Goal: Task Accomplishment & Management: Complete application form

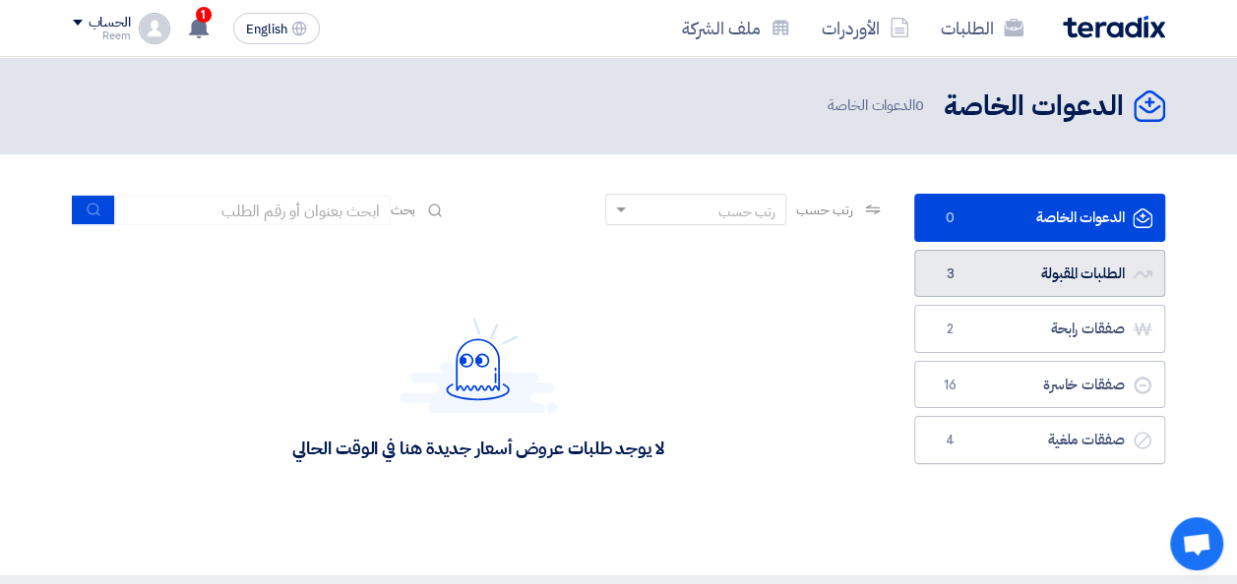
click at [1072, 276] on link "الطلبات المقبولة الطلبات المقبولة 3" at bounding box center [1039, 274] width 251 height 48
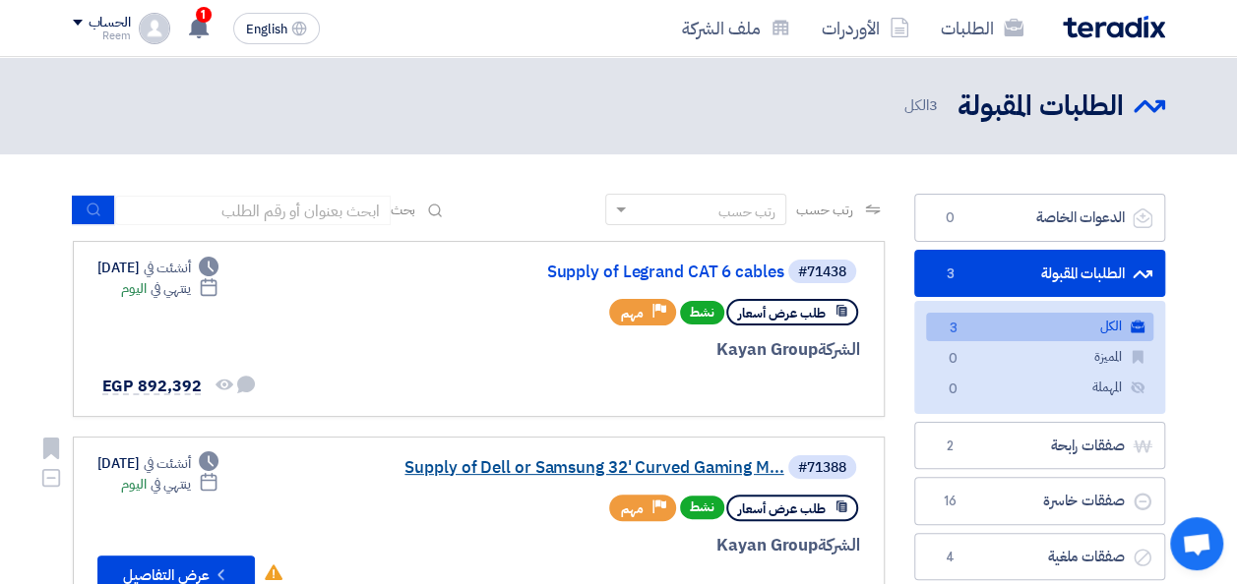
click at [556, 460] on link "Supply of Dell or Samsung 32' Curved Gaming M..." at bounding box center [588, 469] width 394 height 18
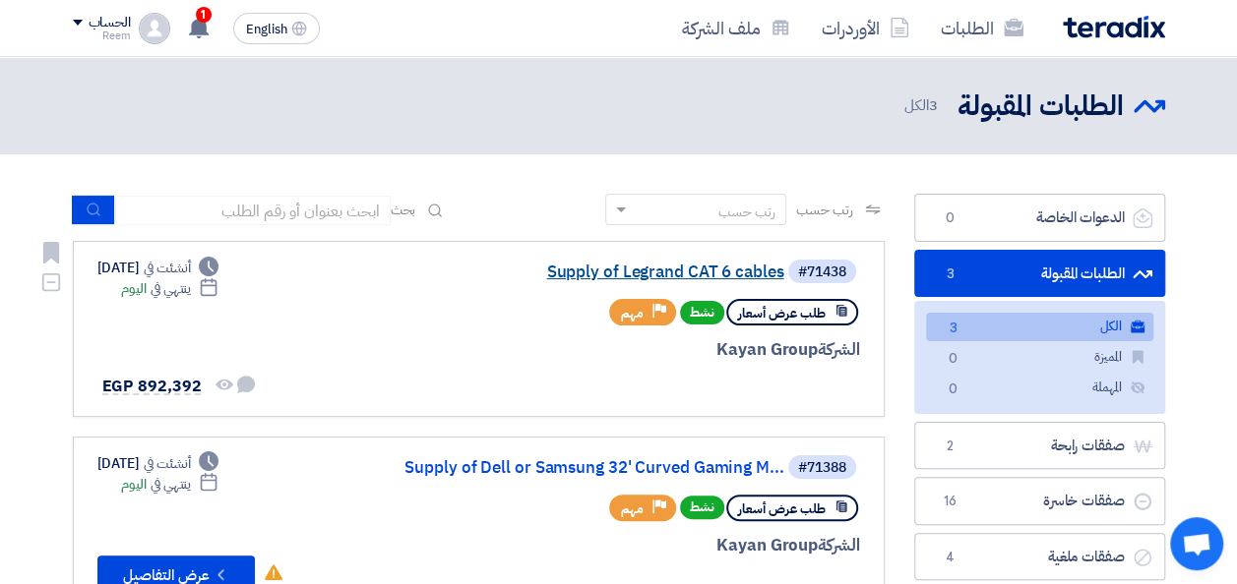
click at [669, 272] on link "Supply of Legrand CAT 6 cables" at bounding box center [588, 273] width 394 height 18
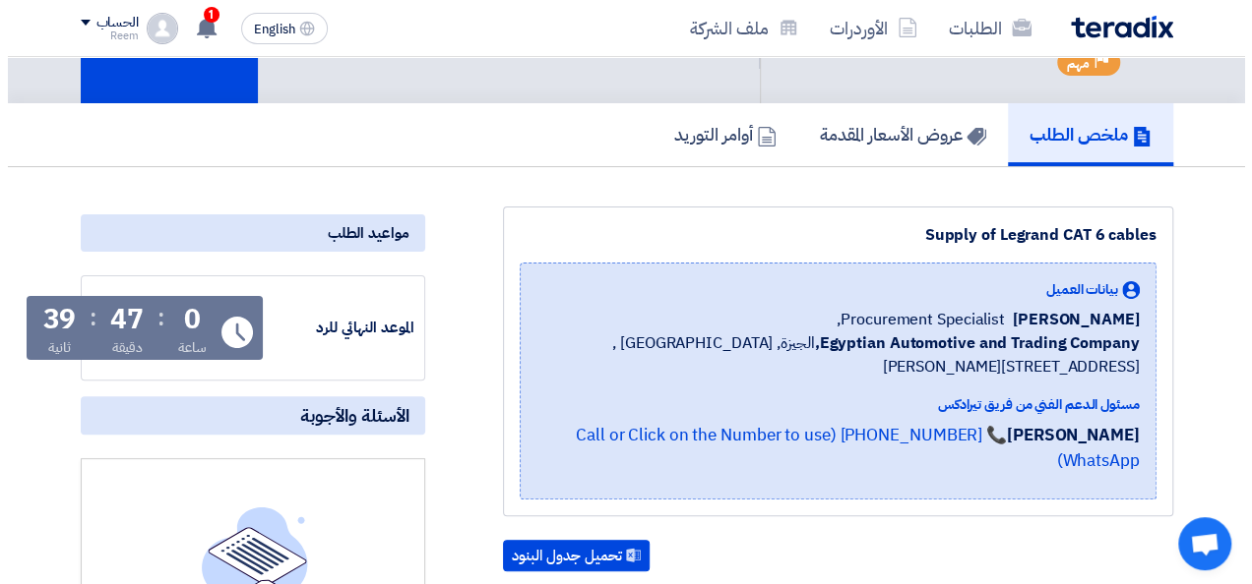
scroll to position [14, 0]
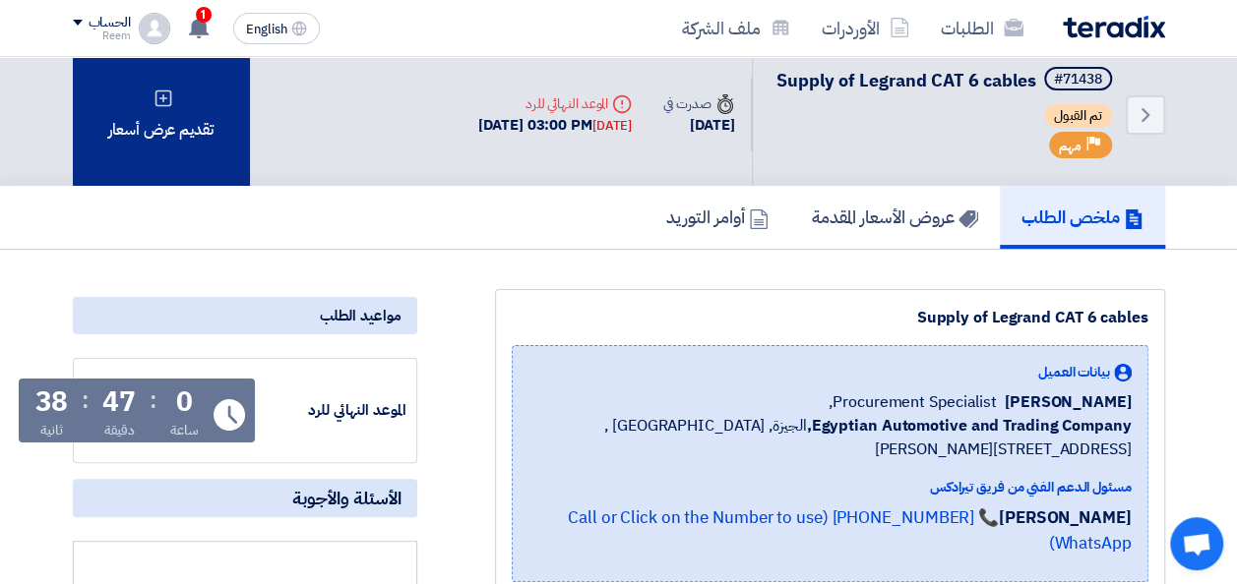
click at [149, 141] on div "تقديم عرض أسعار" at bounding box center [161, 114] width 177 height 143
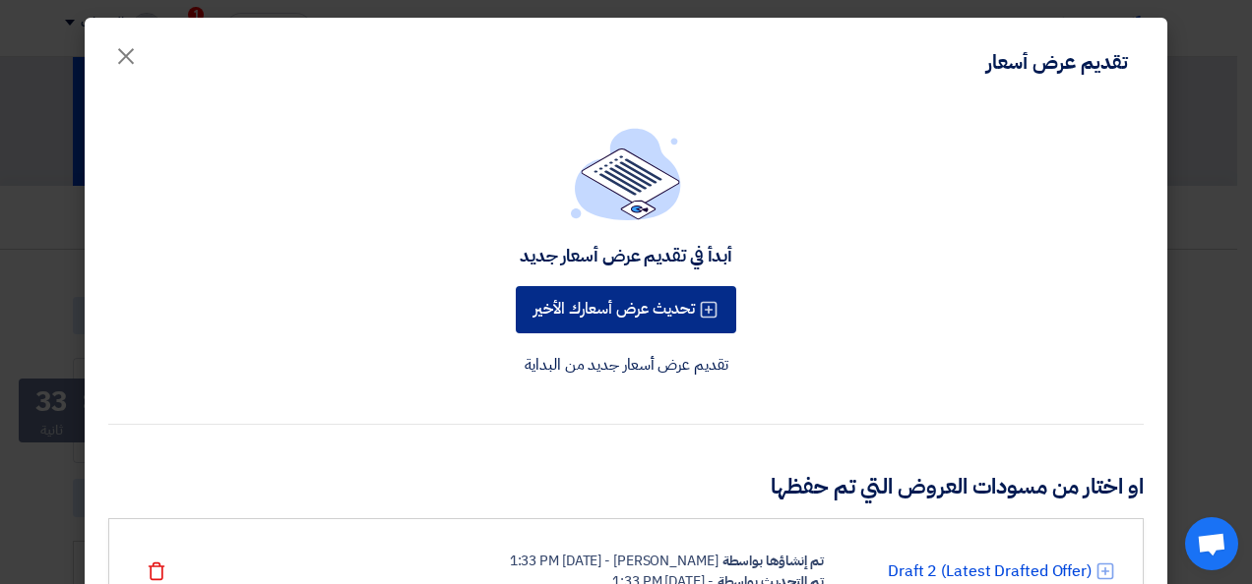
click at [615, 309] on button "تحديث عرض أسعارك الأخير" at bounding box center [626, 309] width 220 height 47
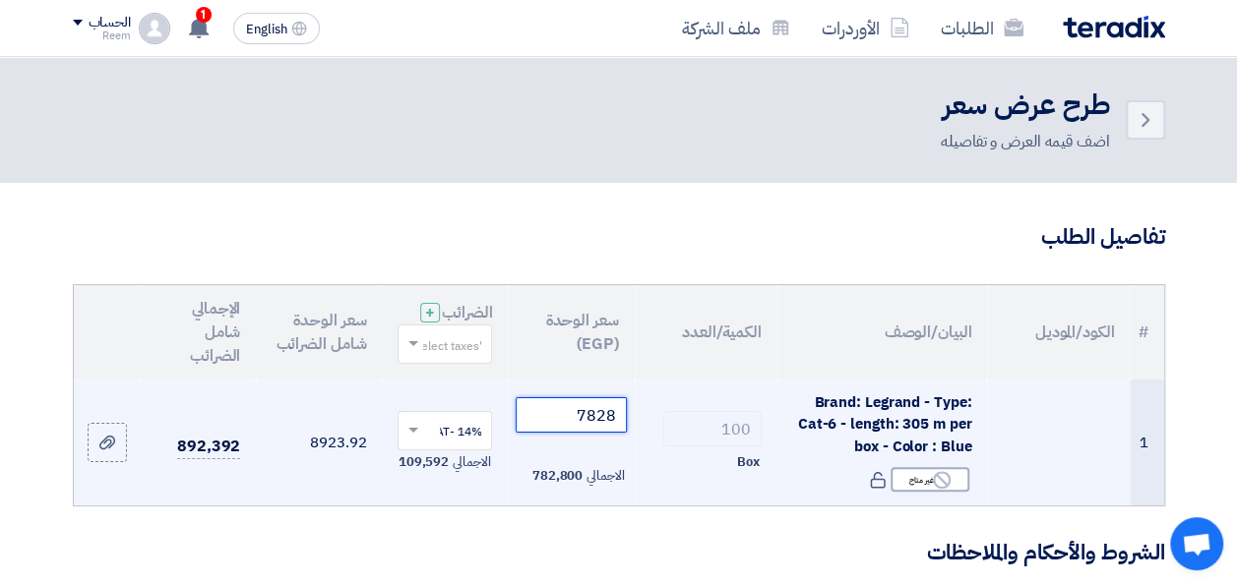
drag, startPoint x: 605, startPoint y: 427, endPoint x: 560, endPoint y: 427, distance: 45.3
click at [560, 427] on input "7828" at bounding box center [571, 415] width 110 height 35
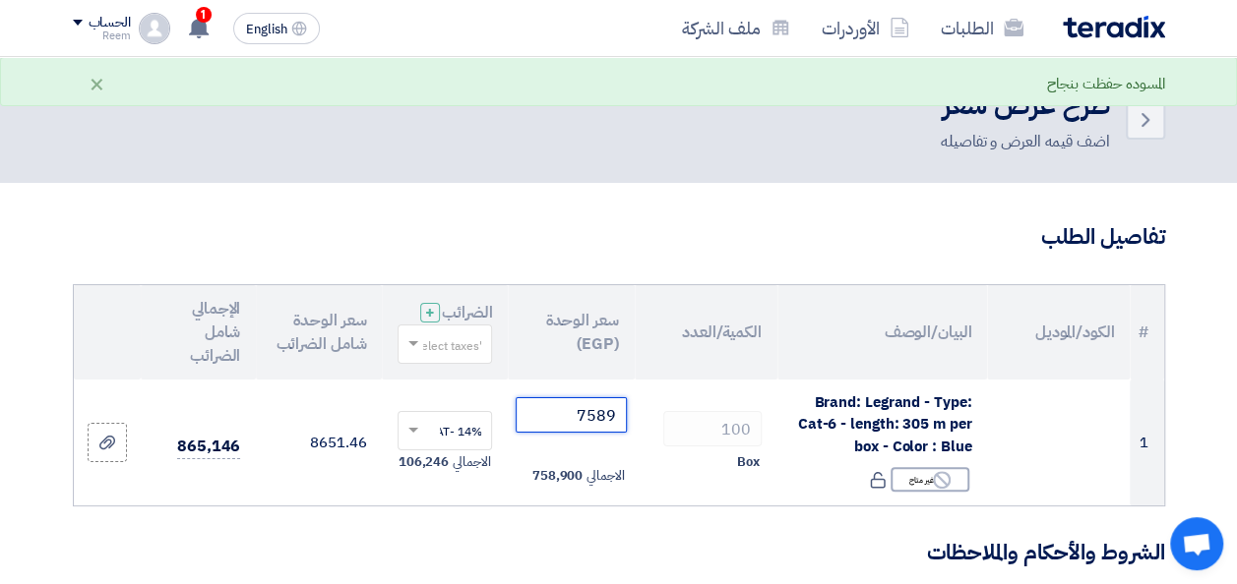
type input "7589"
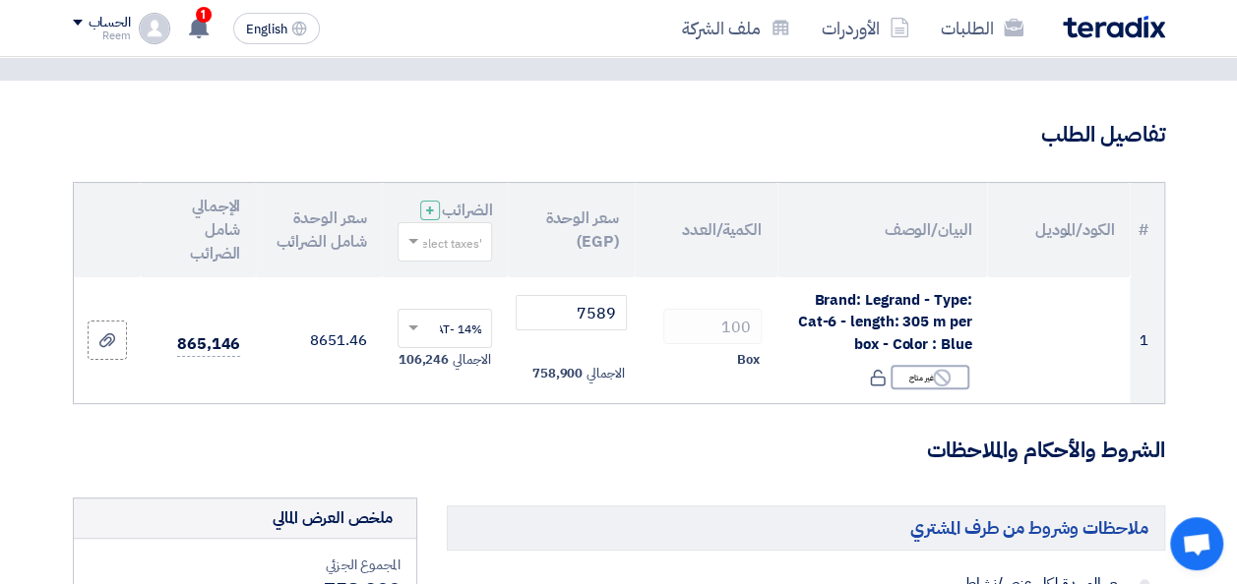
scroll to position [124, 0]
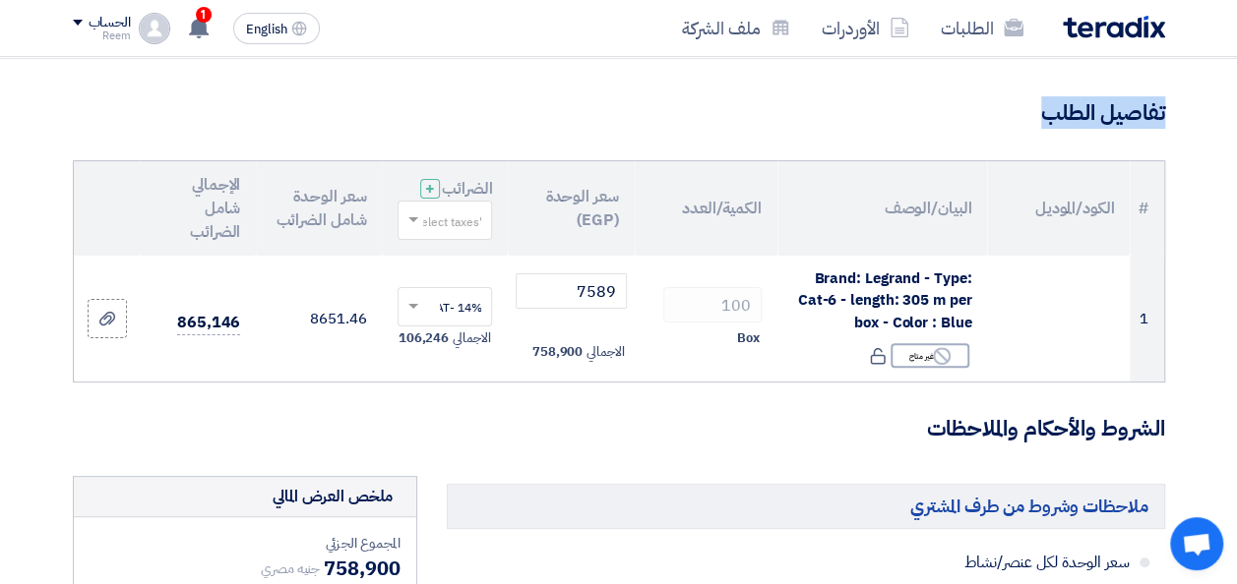
drag, startPoint x: 1235, startPoint y: 92, endPoint x: 1242, endPoint y: 132, distance: 40.9
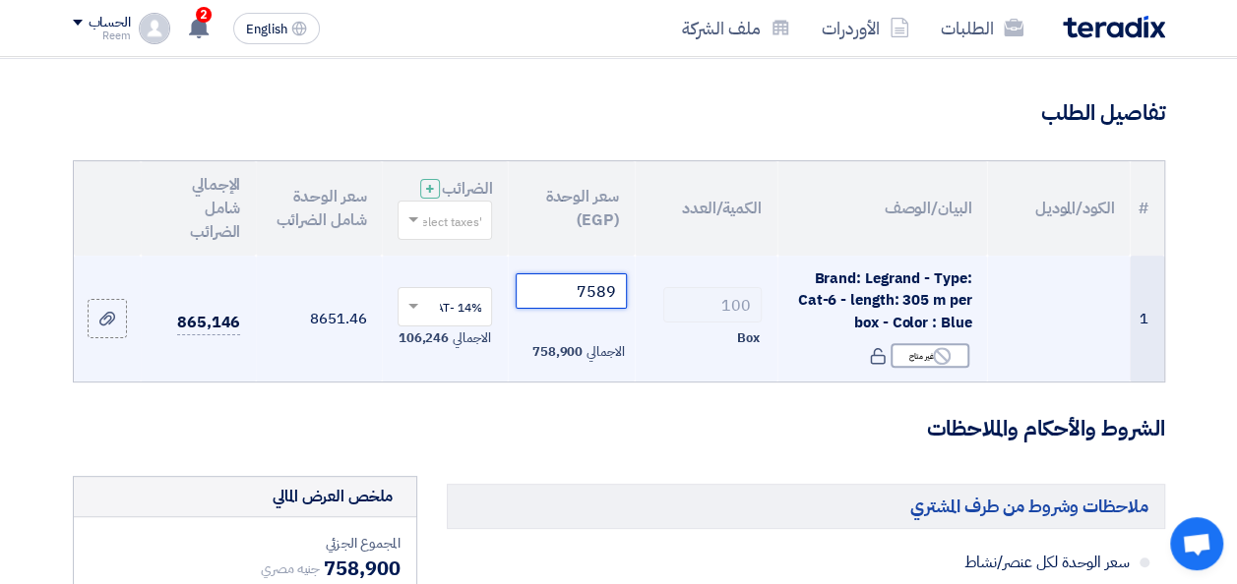
click at [584, 309] on input "7589" at bounding box center [571, 291] width 110 height 35
drag, startPoint x: 618, startPoint y: 306, endPoint x: 537, endPoint y: 301, distance: 80.8
click at [537, 301] on input "7589" at bounding box center [571, 291] width 110 height 35
type input "7"
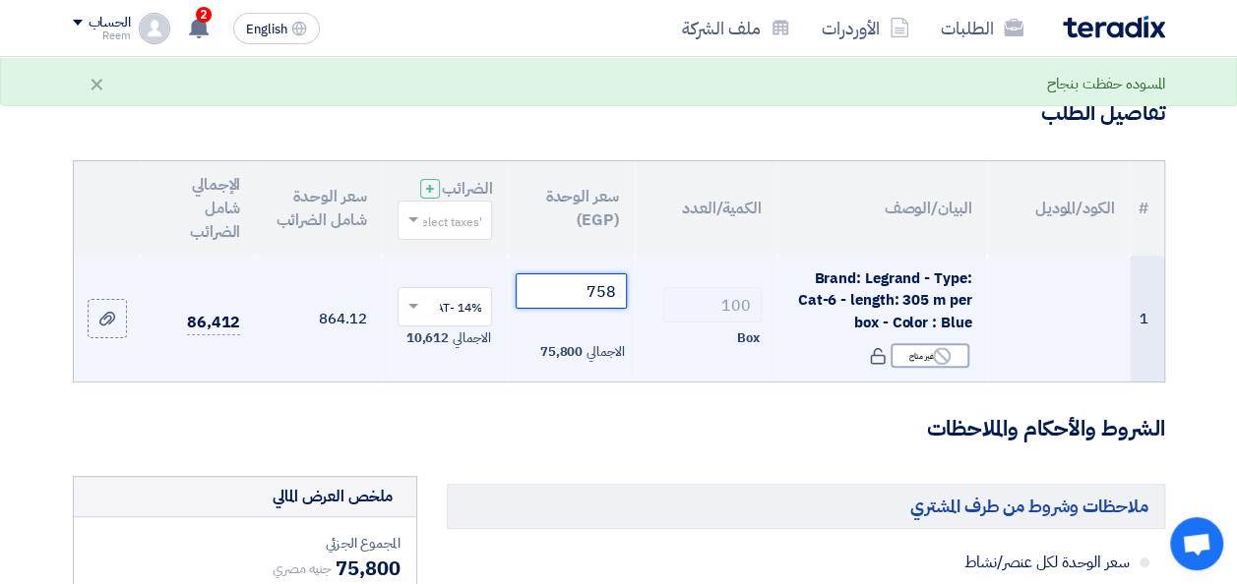
type input "7589"
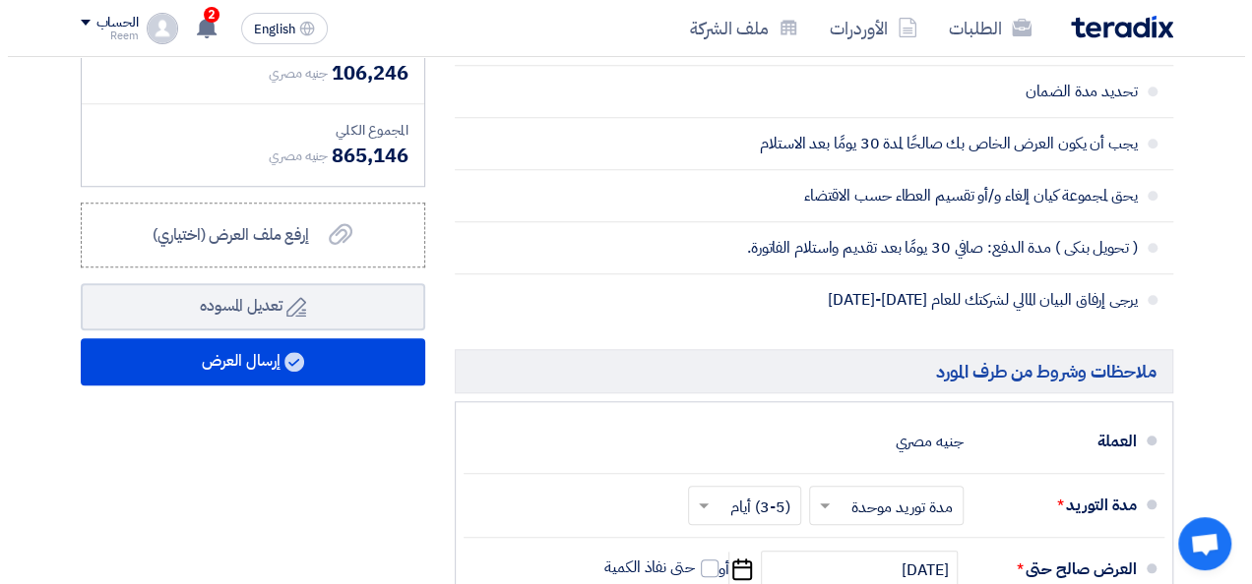
scroll to position [766, 0]
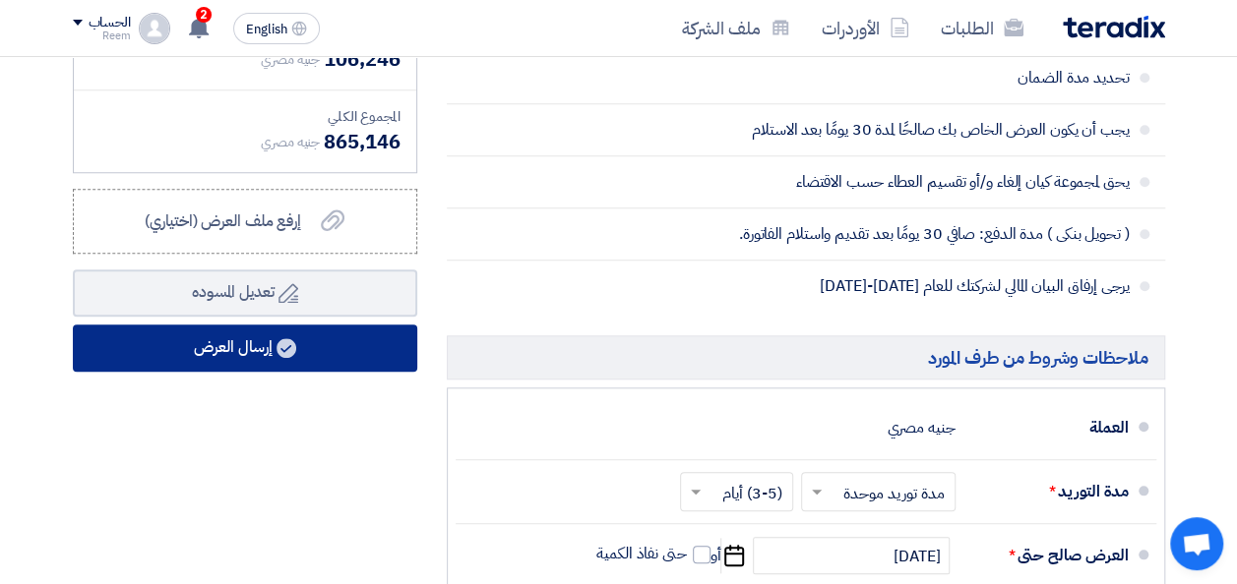
click at [228, 360] on button "إرسال العرض" at bounding box center [245, 348] width 344 height 47
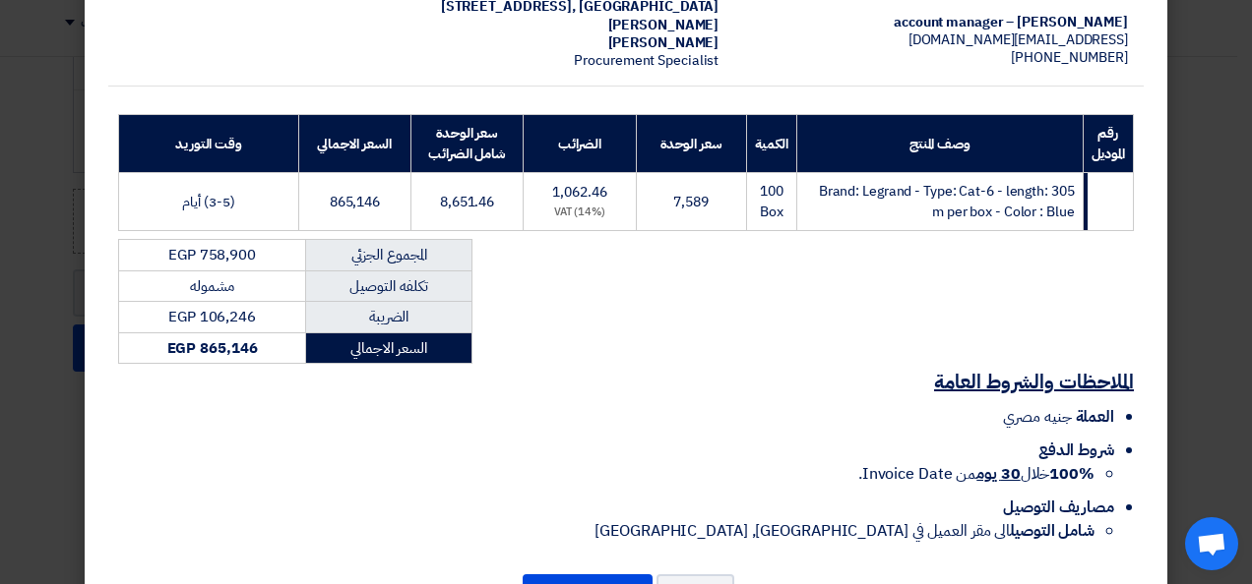
scroll to position [281, 0]
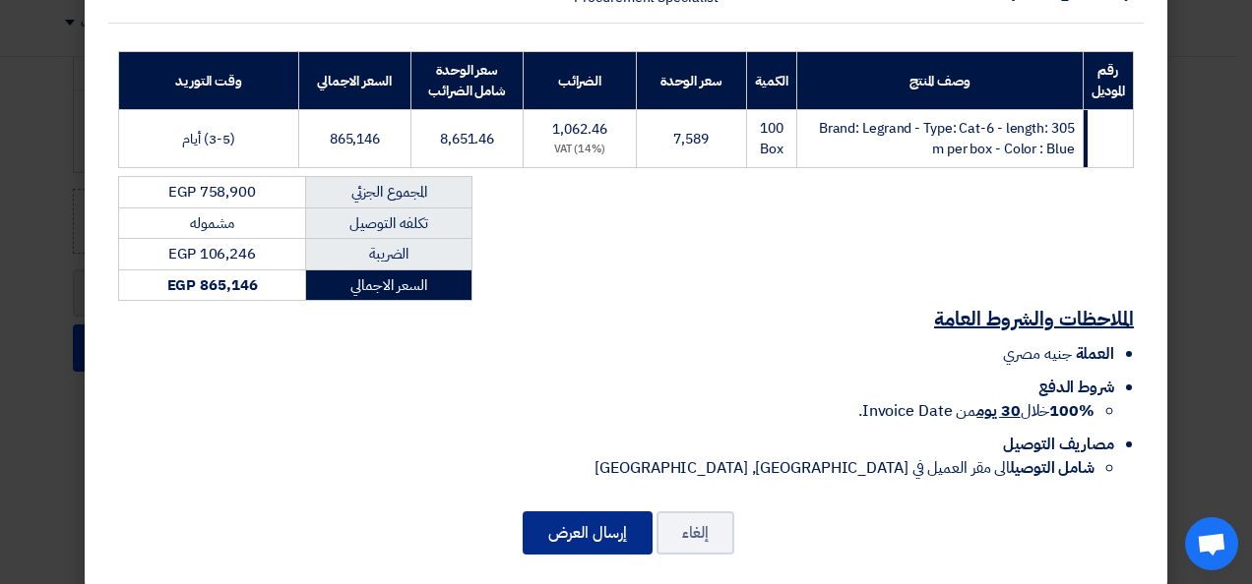
click at [612, 516] on button "إرسال العرض" at bounding box center [587, 533] width 130 height 43
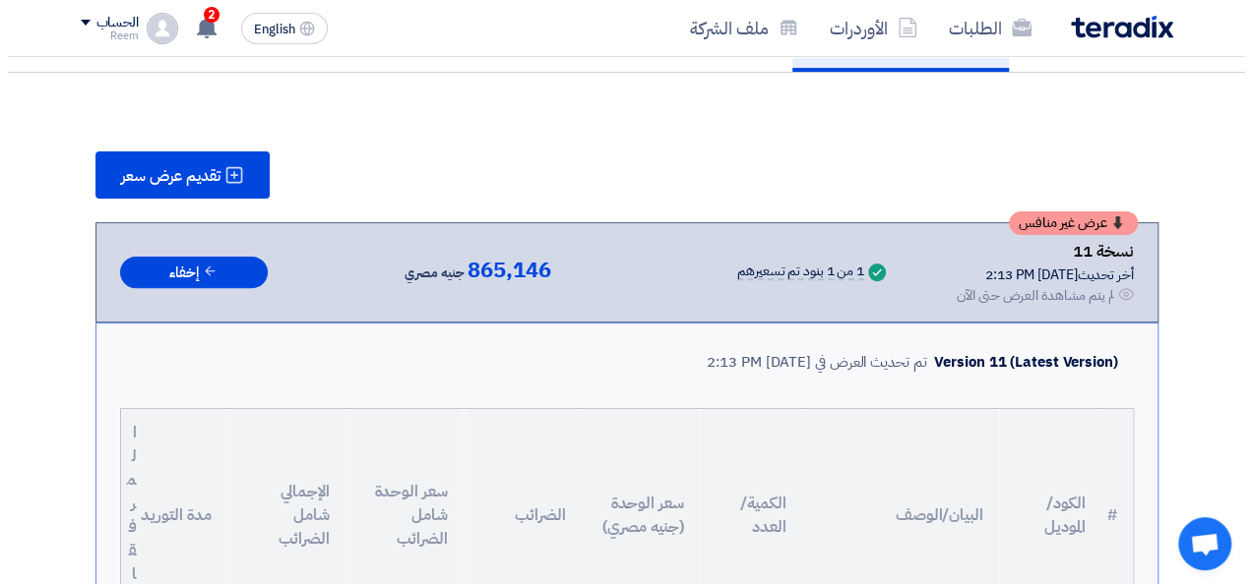
scroll to position [189, 0]
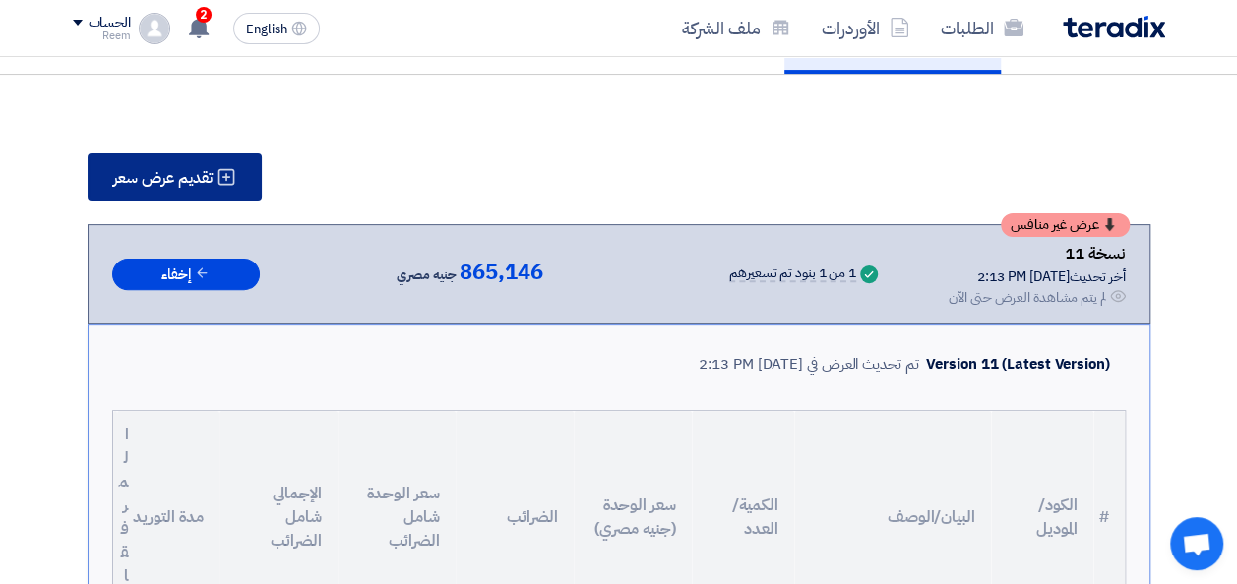
click at [189, 186] on span "تقديم عرض سعر" at bounding box center [162, 178] width 99 height 16
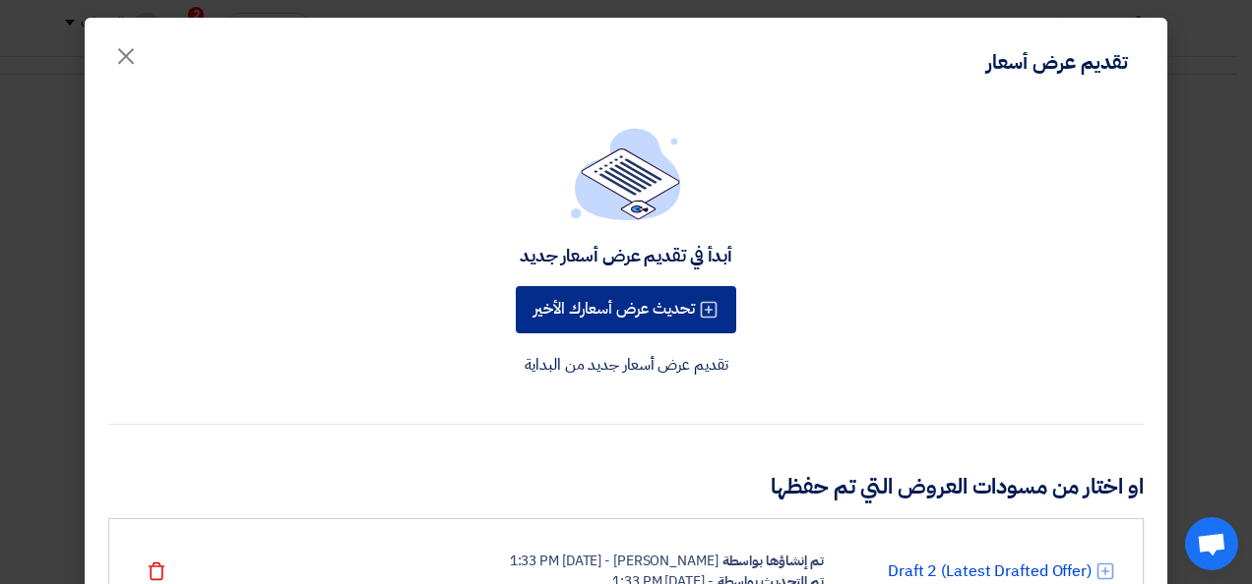
click at [636, 298] on button "تحديث عرض أسعارك الأخير" at bounding box center [626, 309] width 220 height 47
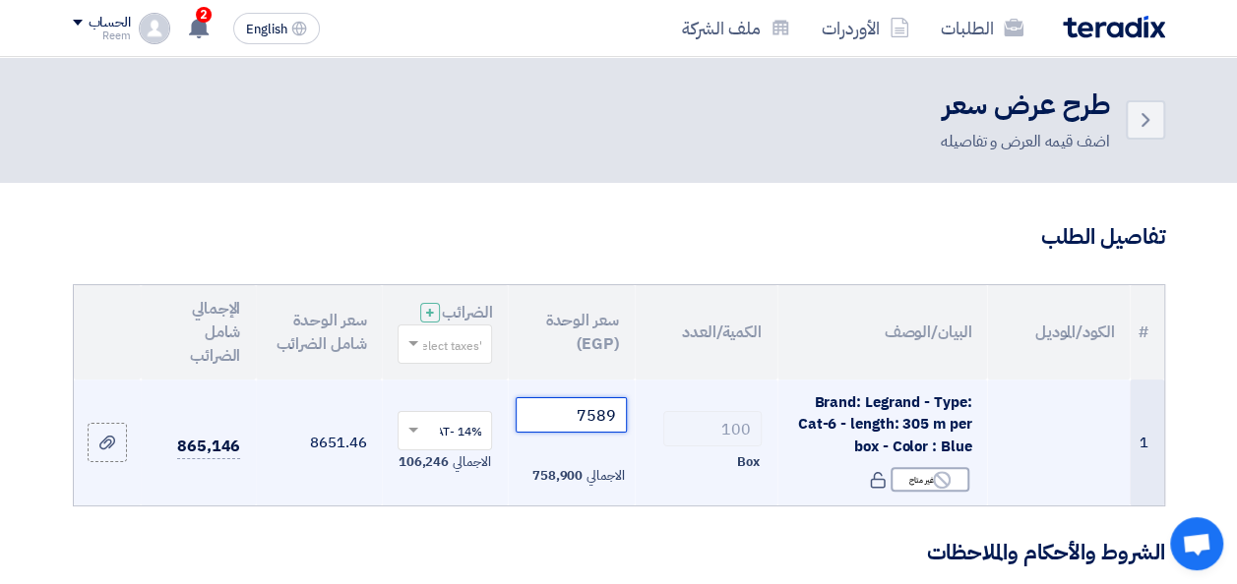
drag, startPoint x: 612, startPoint y: 427, endPoint x: 543, endPoint y: 424, distance: 68.9
click at [543, 424] on input "7589" at bounding box center [571, 415] width 110 height 35
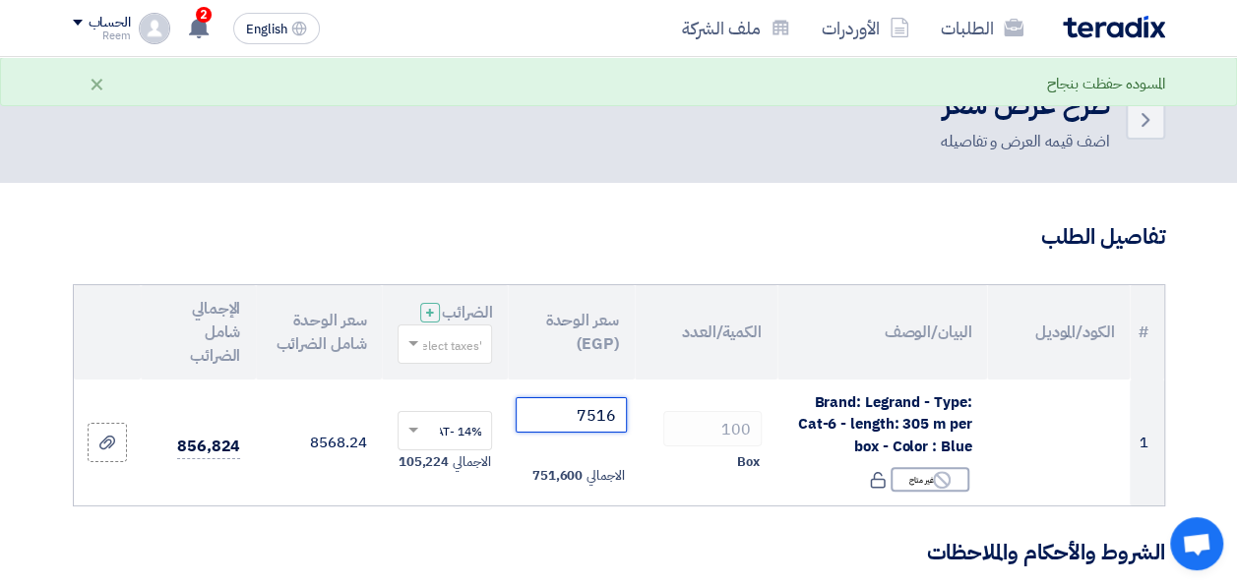
type input "7516"
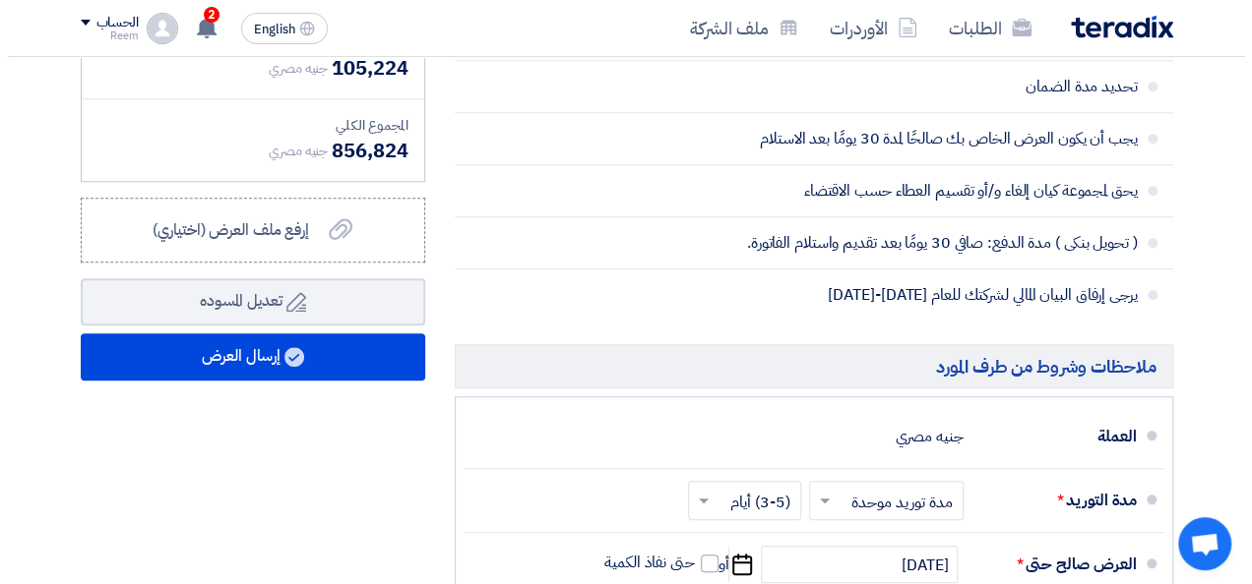
scroll to position [778, 0]
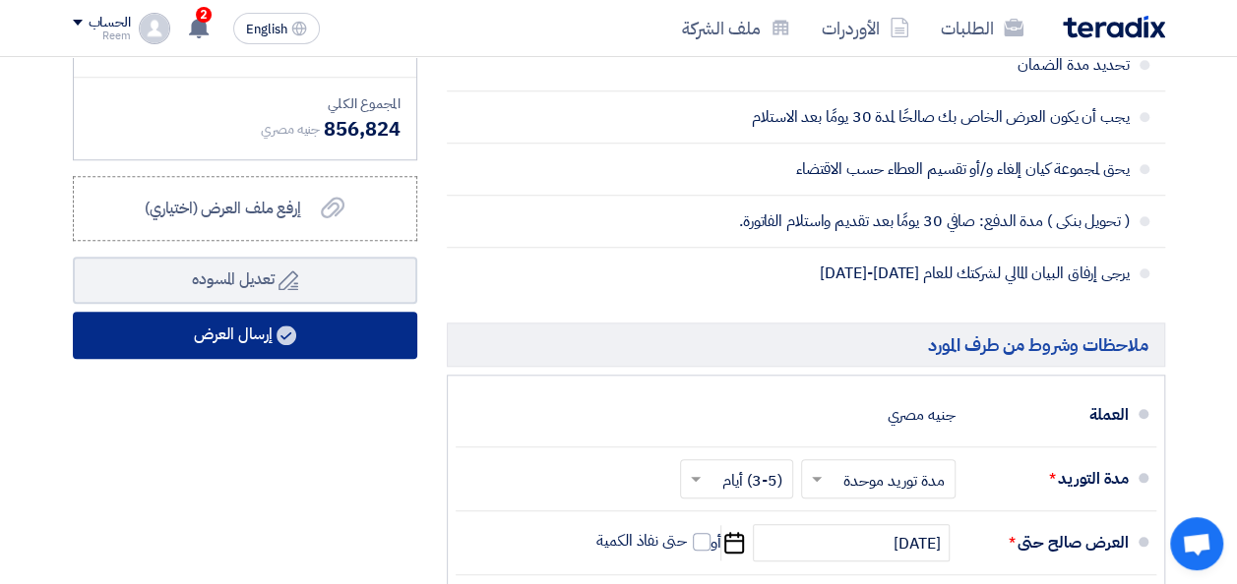
click at [256, 356] on button "إرسال العرض" at bounding box center [245, 335] width 344 height 47
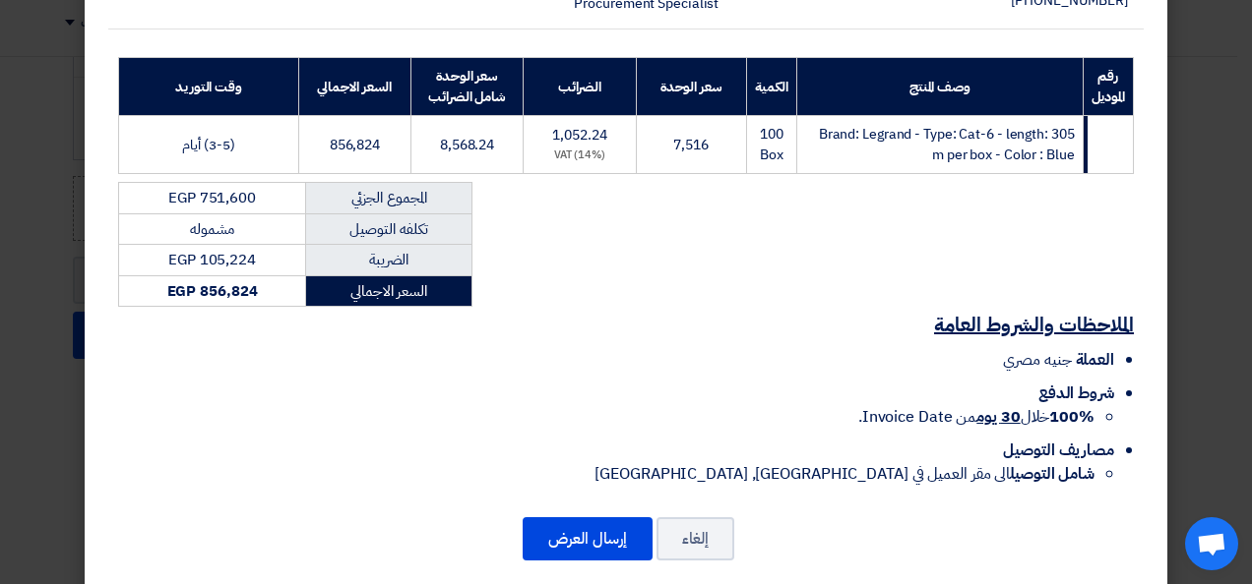
scroll to position [281, 0]
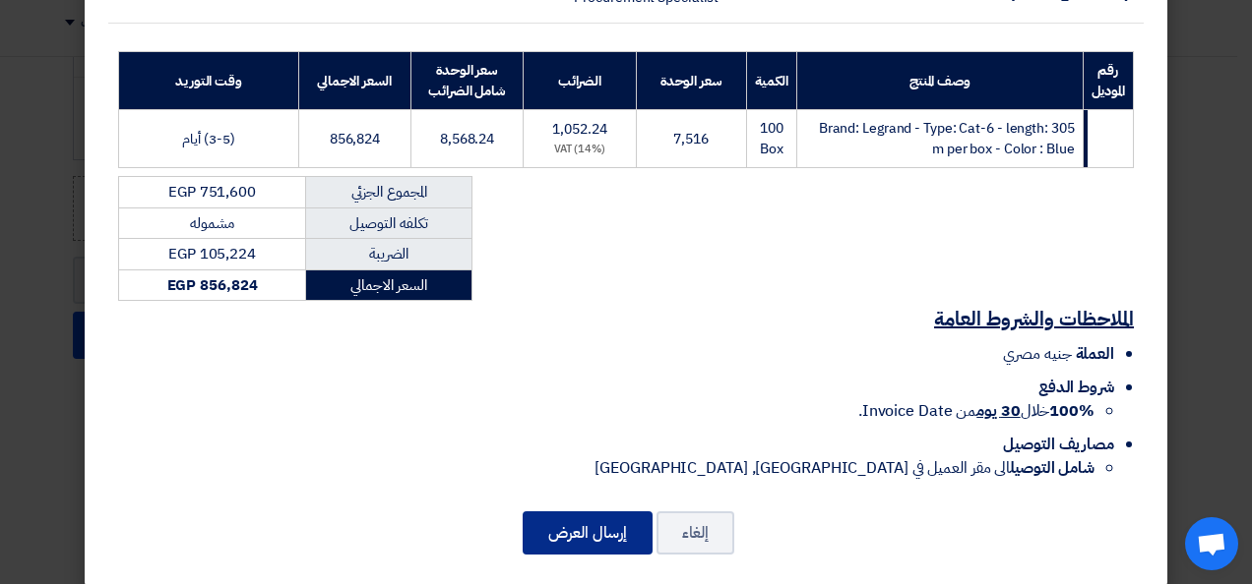
click at [616, 512] on button "إرسال العرض" at bounding box center [587, 533] width 130 height 43
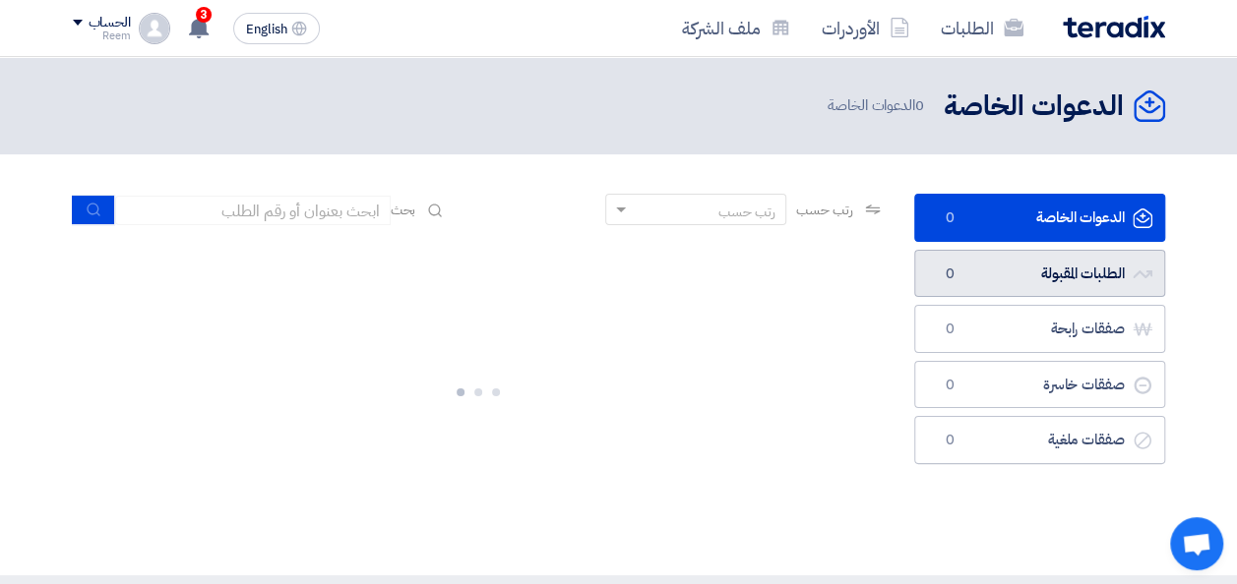
click at [1026, 273] on link "الطلبات المقبولة الطلبات المقبولة 0" at bounding box center [1039, 274] width 251 height 48
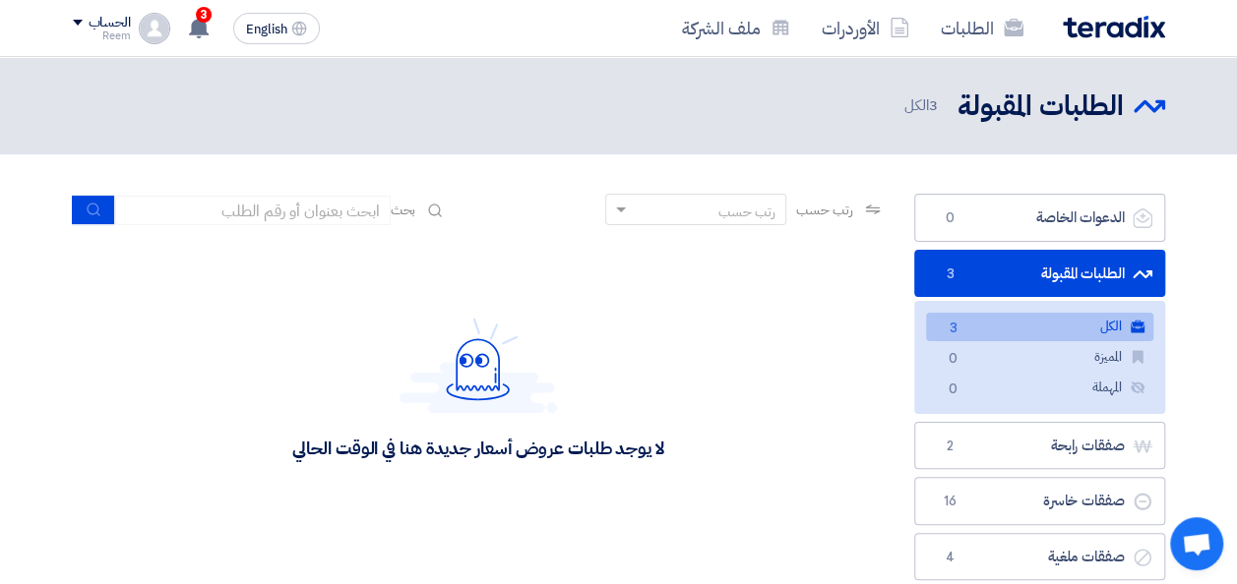
click at [979, 330] on link "الكل الكل 3" at bounding box center [1039, 327] width 227 height 29
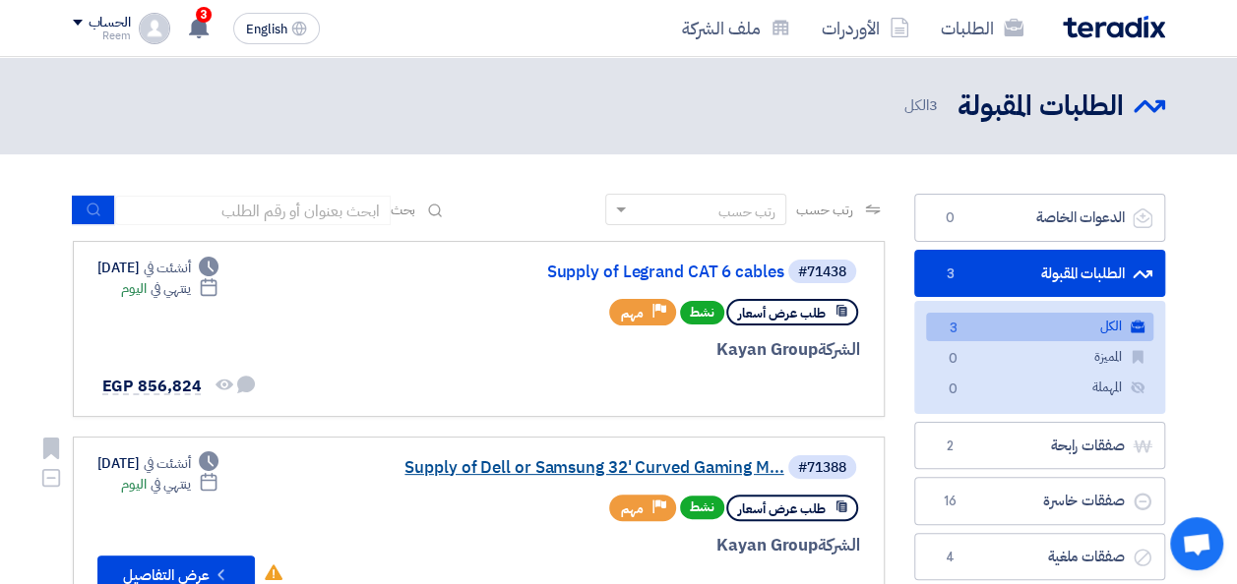
click at [616, 462] on link "Supply of Dell or Samsung 32' Curved Gaming M..." at bounding box center [588, 469] width 394 height 18
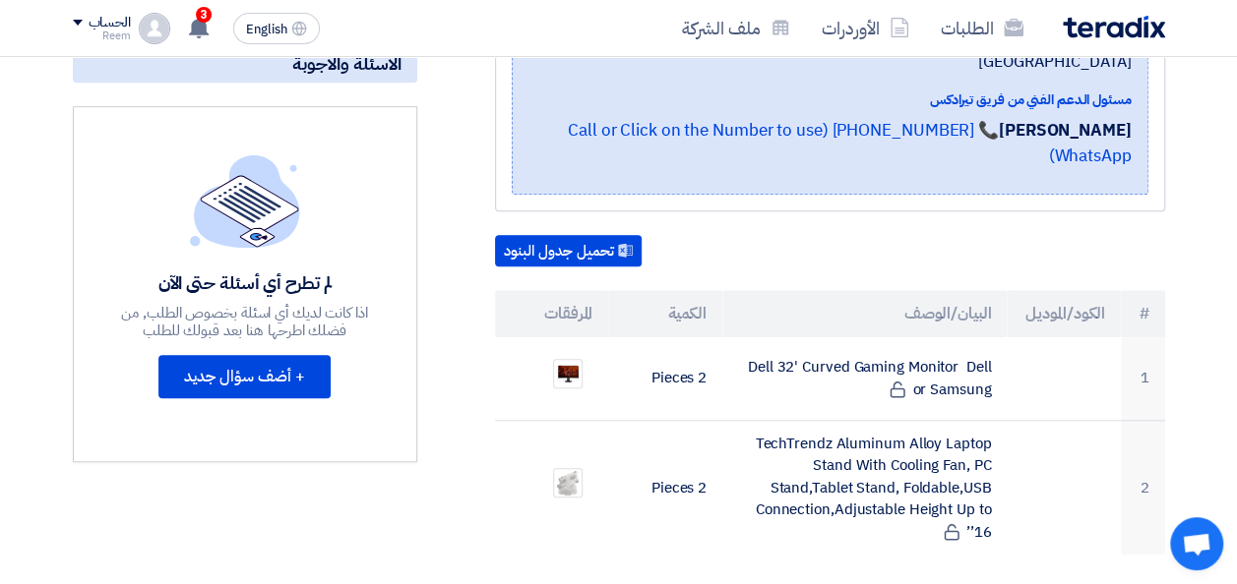
scroll to position [525, 0]
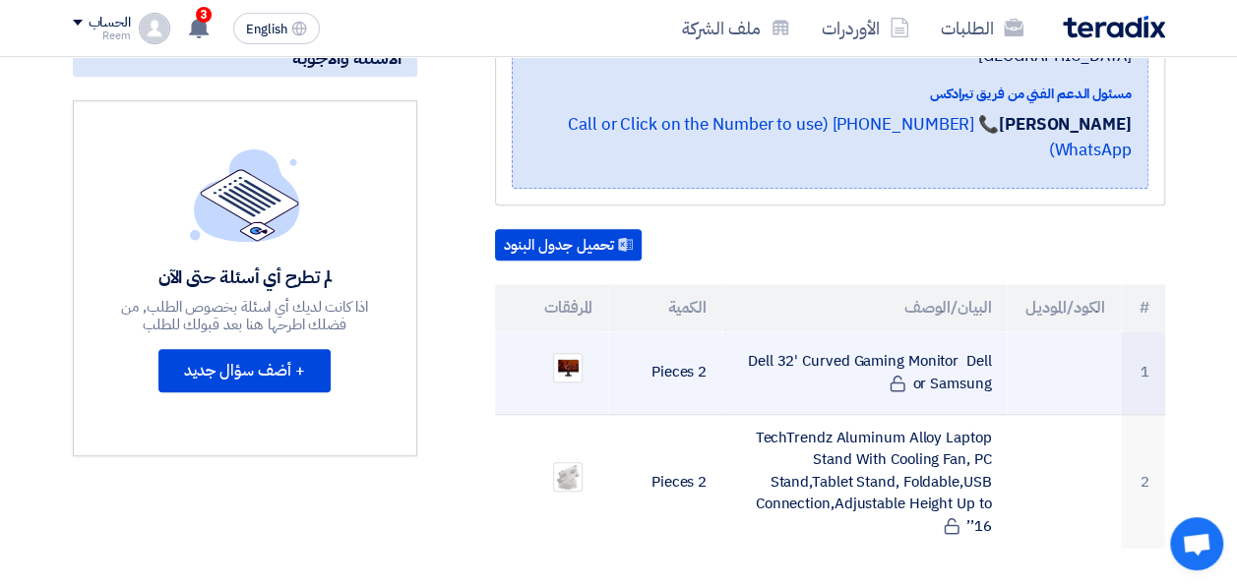
click at [925, 332] on td "Dell 32' Curved Gaming Monitor Dell or Samsung" at bounding box center [864, 374] width 284 height 84
